Goal: Information Seeking & Learning: Learn about a topic

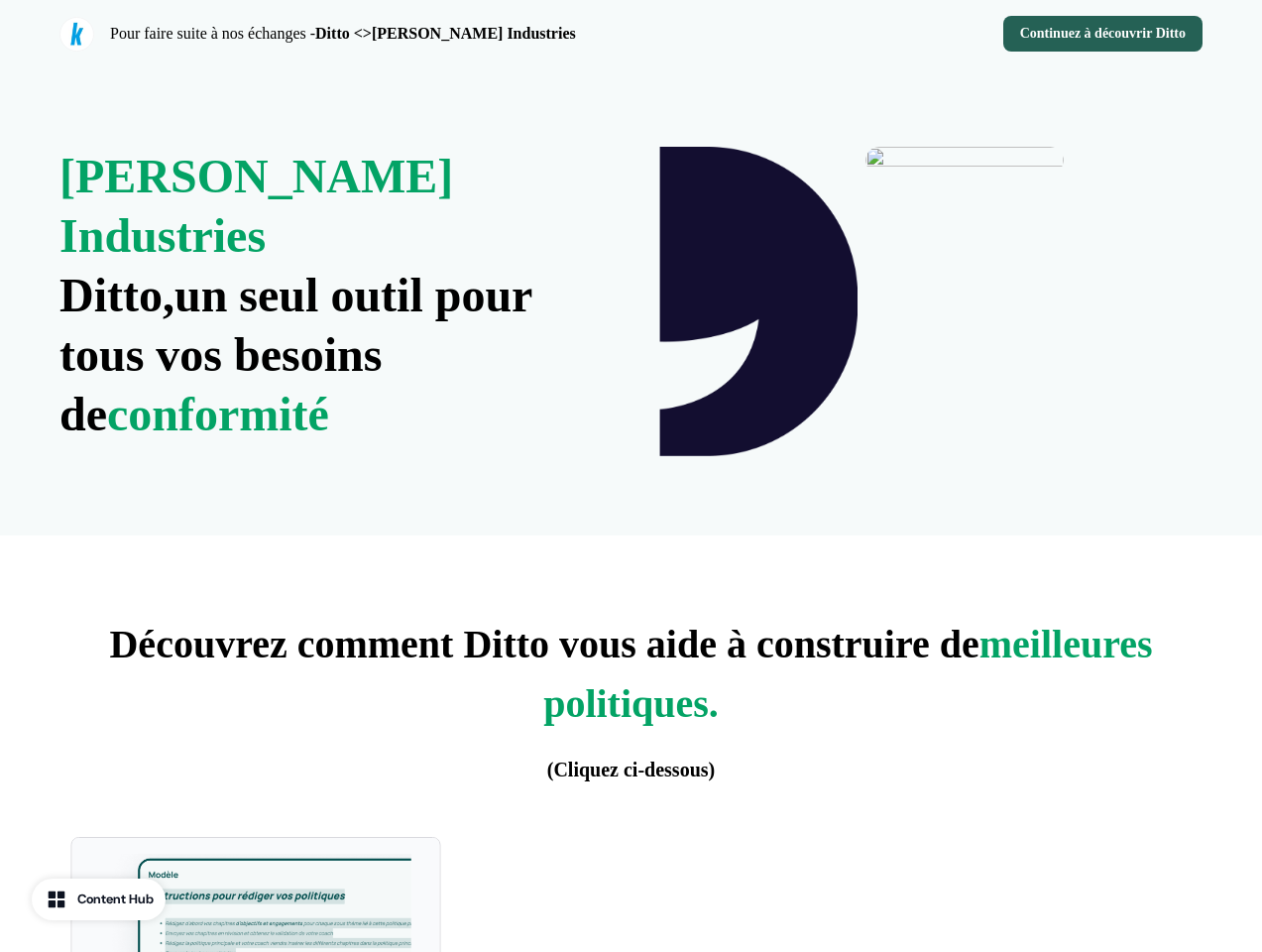
click at [631, 34] on div "Pour faire suite à nos échanges - Ditto <>[PERSON_NAME] Industries Continuez à …" at bounding box center [631, 34] width 1262 height 68
click at [342, 34] on strong "Ditto <>[PERSON_NAME] Industries" at bounding box center [446, 33] width 261 height 17
click at [921, 34] on div "Continuez à découvrir Ditto" at bounding box center [921, 34] width 564 height 36
click at [1101, 34] on button "Continuez à découvrir Ditto" at bounding box center [1103, 34] width 200 height 36
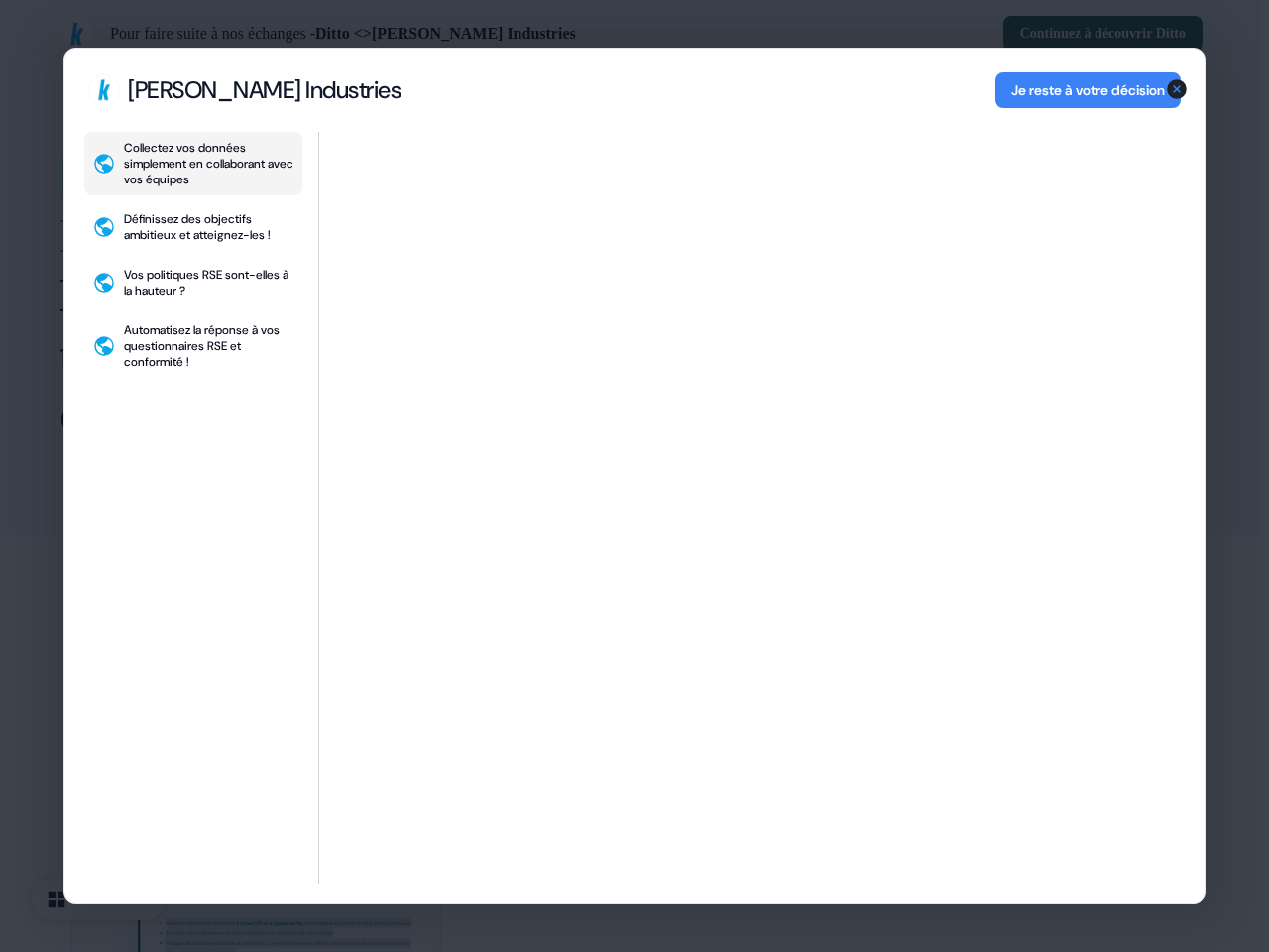
click at [332, 266] on div "Collectez vos données simplement en collaborant avec vos équipes Définissez des…" at bounding box center [634, 517] width 1140 height 771
click at [631, 888] on div "Collectez vos données simplement en collaborant avec vos équipes Définissez des…" at bounding box center [634, 517] width 1140 height 771
